Goal: Transaction & Acquisition: Book appointment/travel/reservation

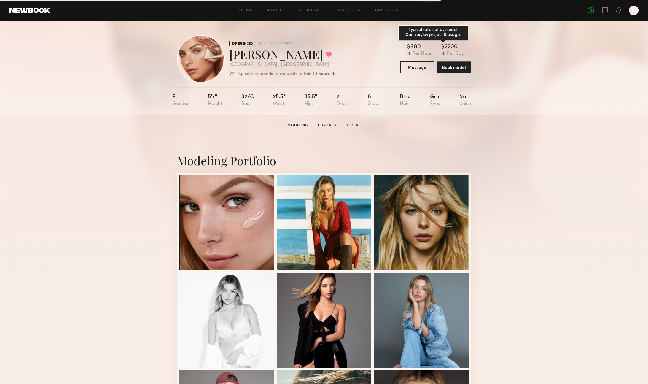
click at [443, 52] on common-icon at bounding box center [443, 53] width 4 height 4
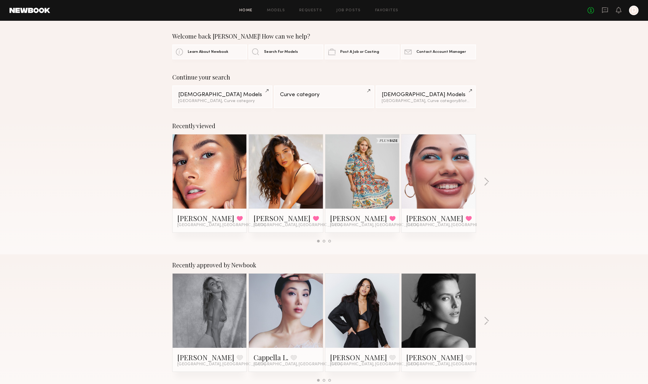
click at [438, 168] on link at bounding box center [439, 171] width 36 height 74
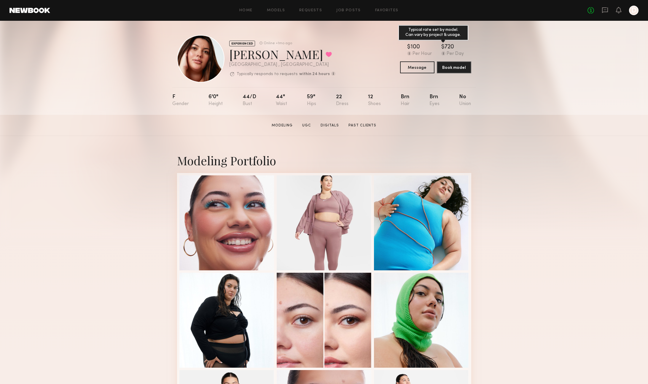
click at [443, 54] on common-icon at bounding box center [443, 53] width 4 height 4
